Goal: Go to known website: Go to known website

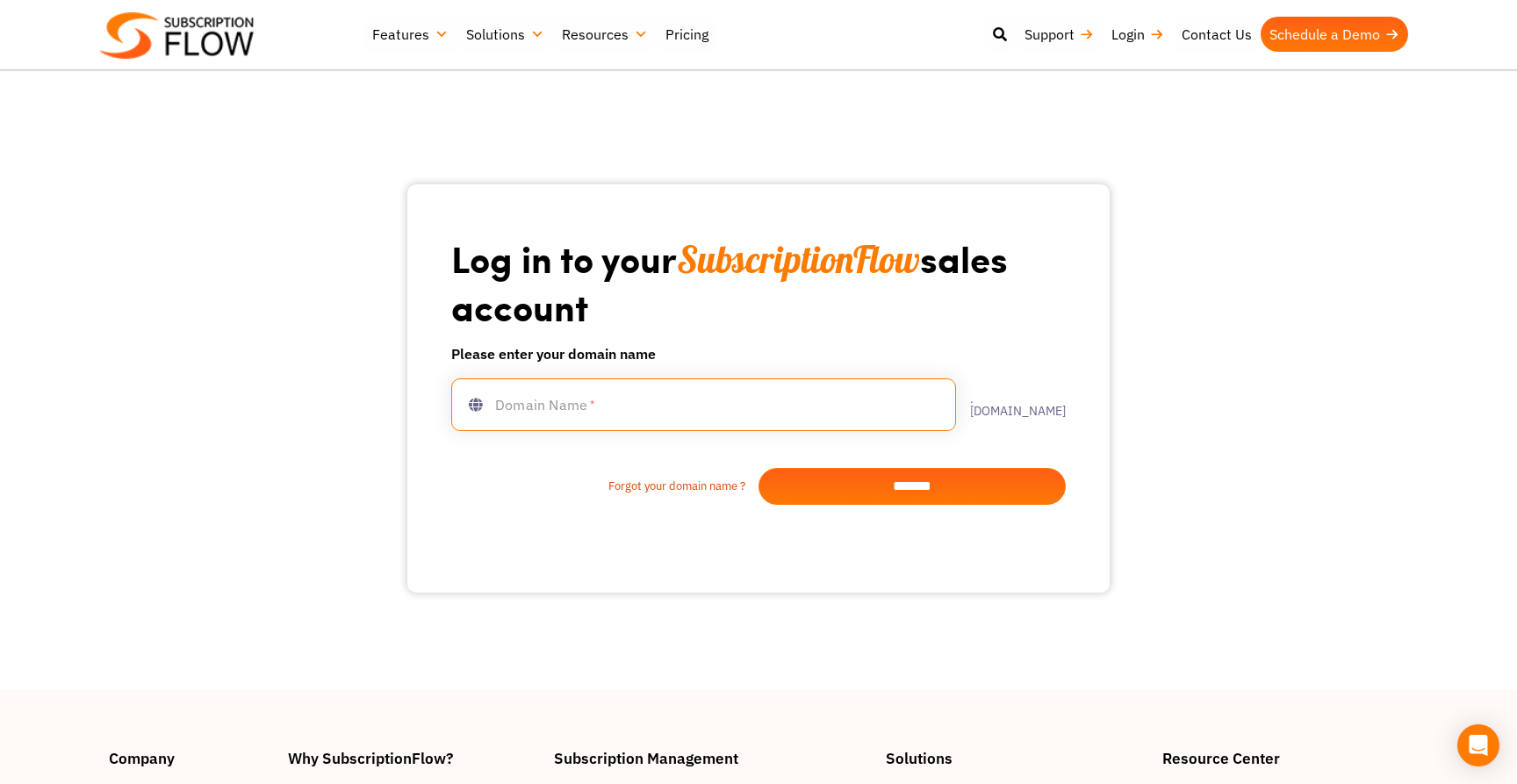
click at [628, 416] on input "text" at bounding box center [704, 404] width 505 height 53
type input "**********"
click at [850, 486] on input "*******" at bounding box center [912, 486] width 307 height 37
